Goal: Transaction & Acquisition: Obtain resource

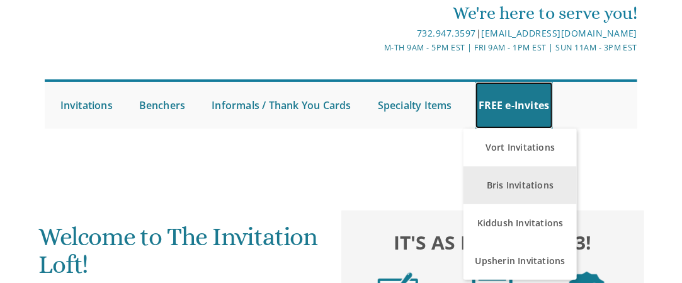
scroll to position [63, 0]
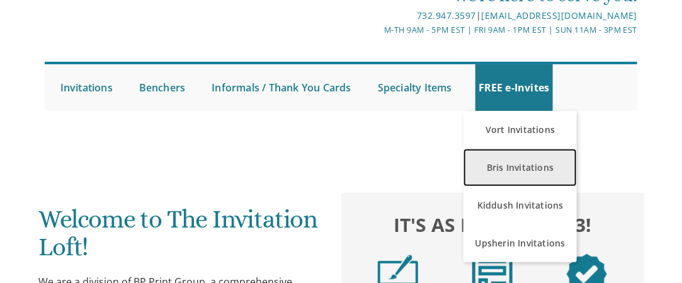
click at [525, 162] on link "Bris Invitations" at bounding box center [519, 168] width 113 height 38
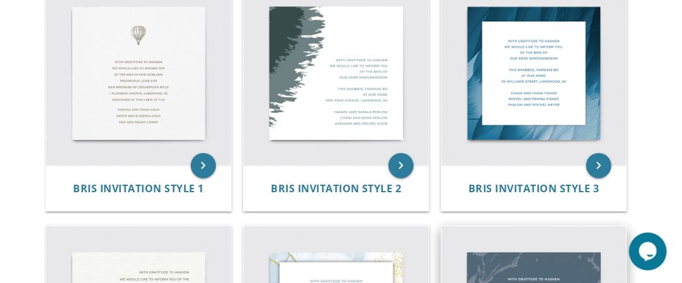
scroll to position [252, 0]
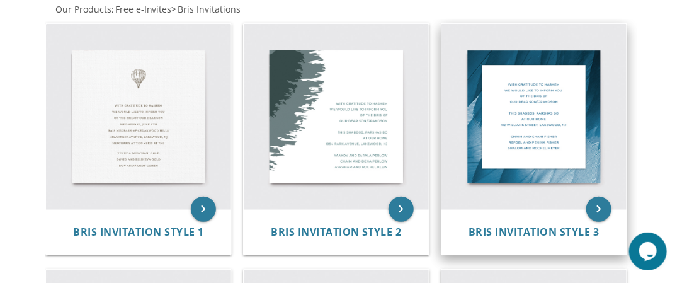
click at [543, 128] on img at bounding box center [533, 116] width 185 height 185
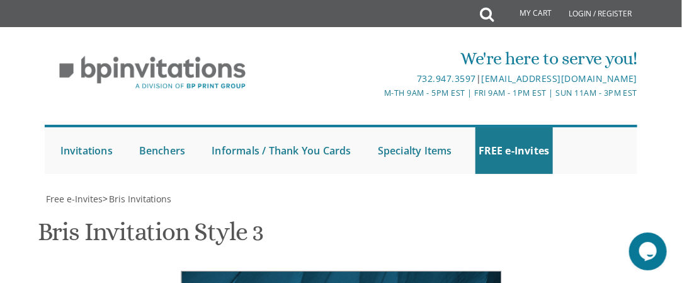
scroll to position [567, 0]
type textarea "W"
type textarea "HAKAMAT MATZEIVA (Unveiling) for [PERSON_NAME] z"l"
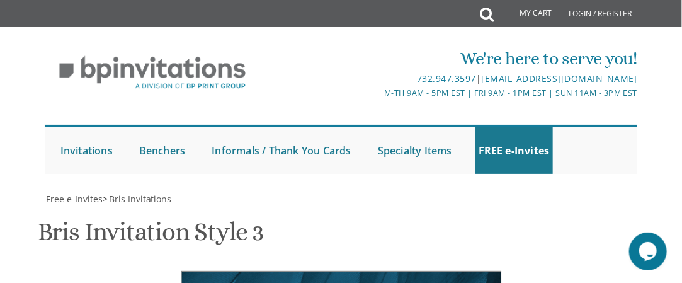
drag, startPoint x: 406, startPoint y: 224, endPoint x: 261, endPoint y: 202, distance: 147.1
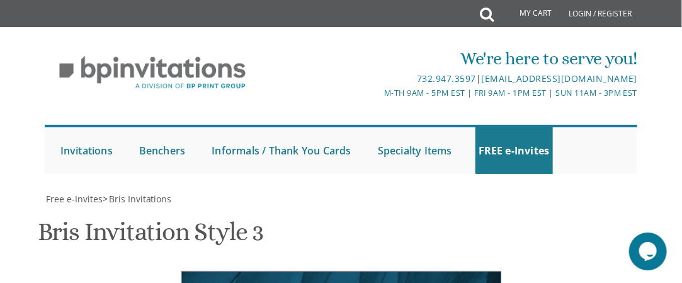
type textarea "will take place [DATE] 11:00 am at [PERSON_NAME][GEOGRAPHIC_DATA] [STREET_ADDRE…"
drag, startPoint x: 375, startPoint y: 238, endPoint x: 257, endPoint y: 212, distance: 121.3
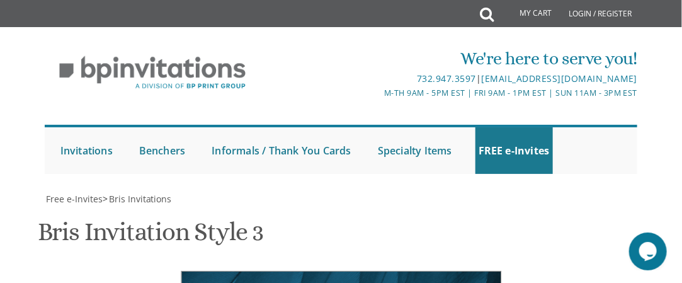
type textarea "Frasko, [PERSON_NAME] and [PERSON_NAME] Families"
type input "[EMAIL_ADDRESS][DOMAIN_NAME]"
